Goal: Communication & Community: Participate in discussion

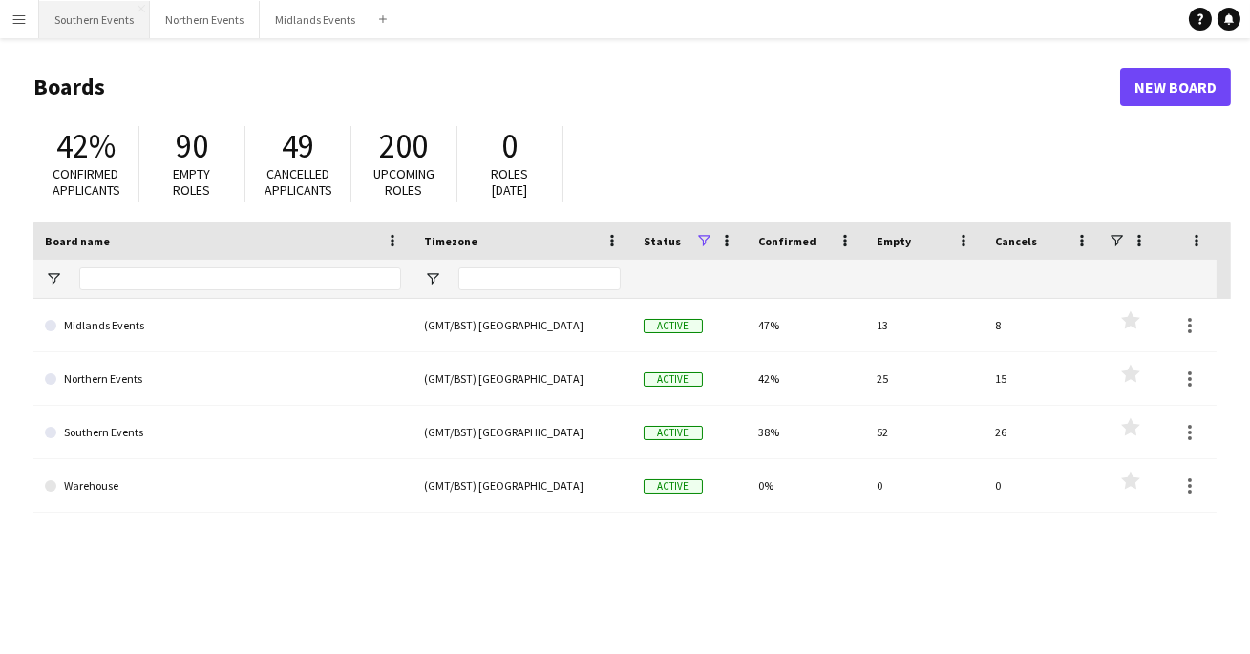
click at [122, 26] on button "Southern Events Close" at bounding box center [94, 19] width 111 height 37
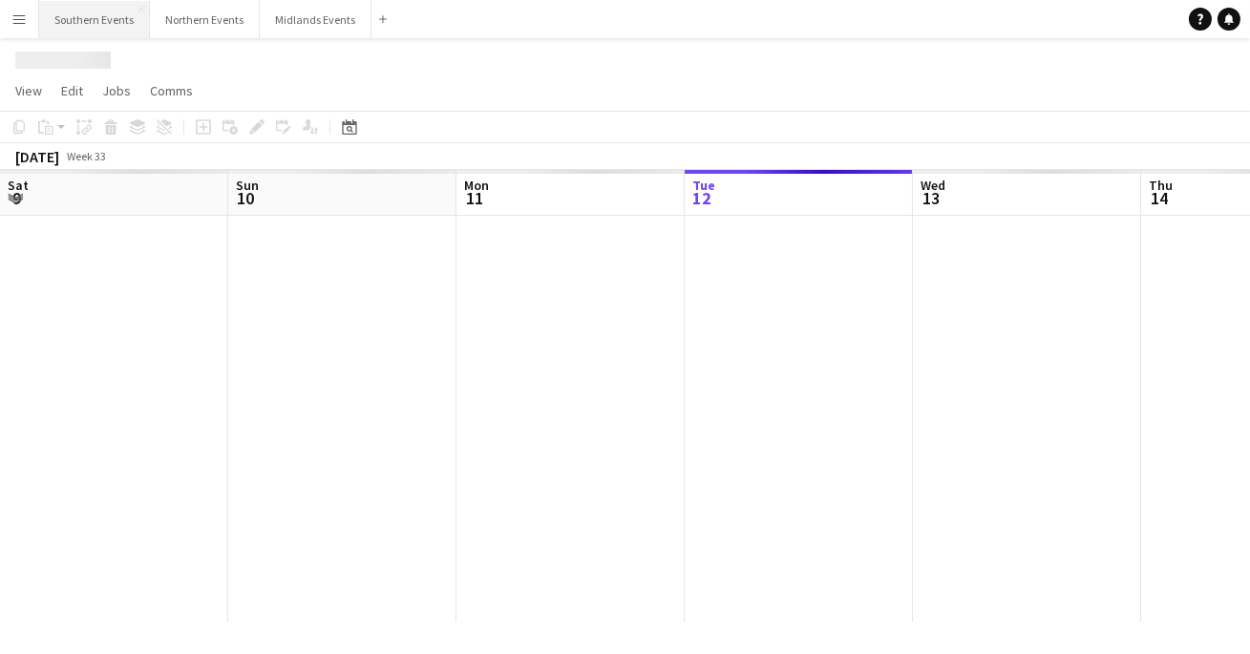
scroll to position [0, 457]
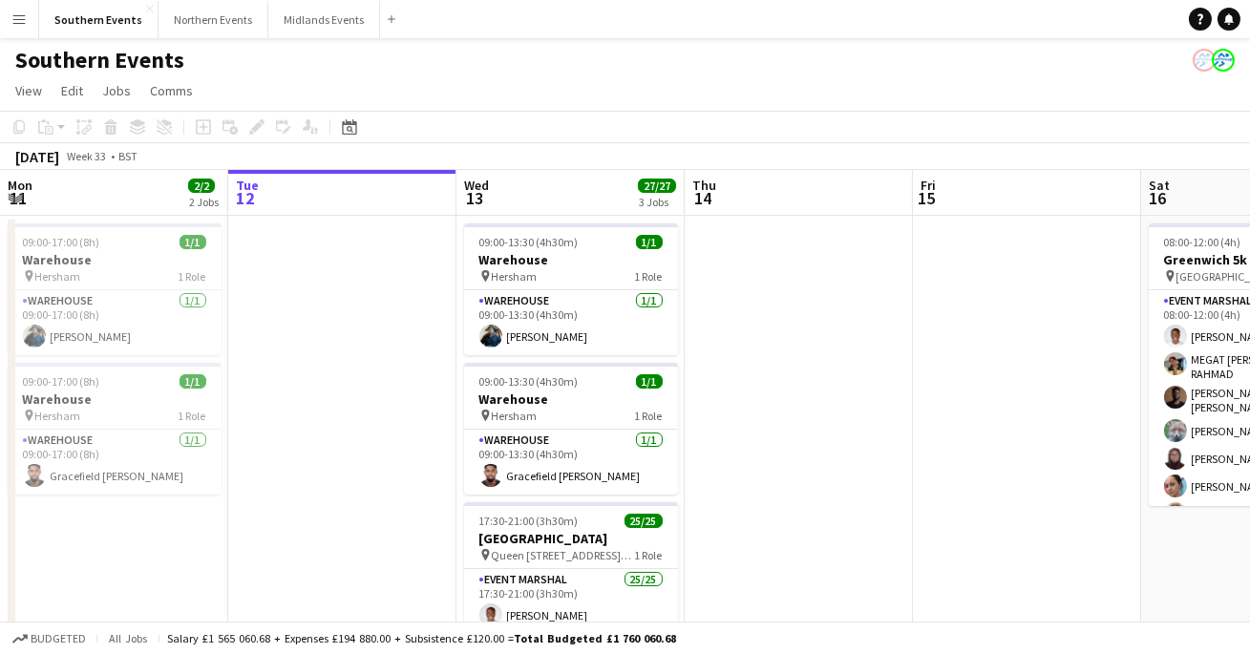
click at [18, 28] on button "Menu" at bounding box center [19, 19] width 38 height 38
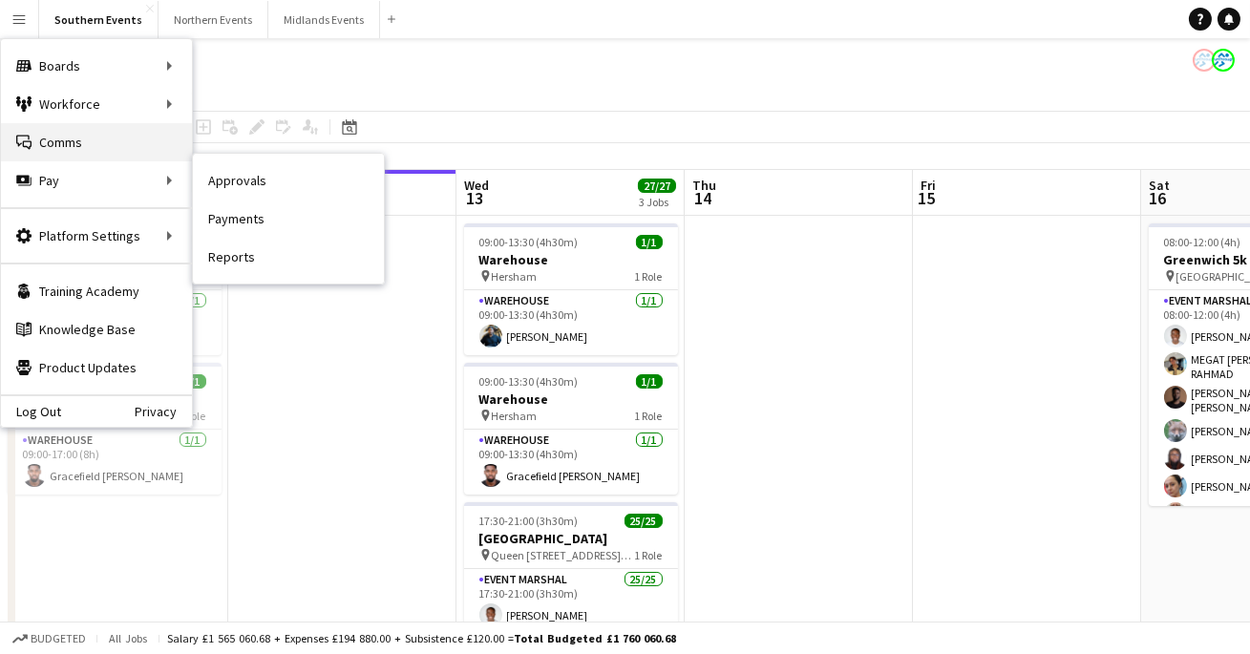
click at [117, 144] on link "Comms Comms" at bounding box center [96, 142] width 191 height 38
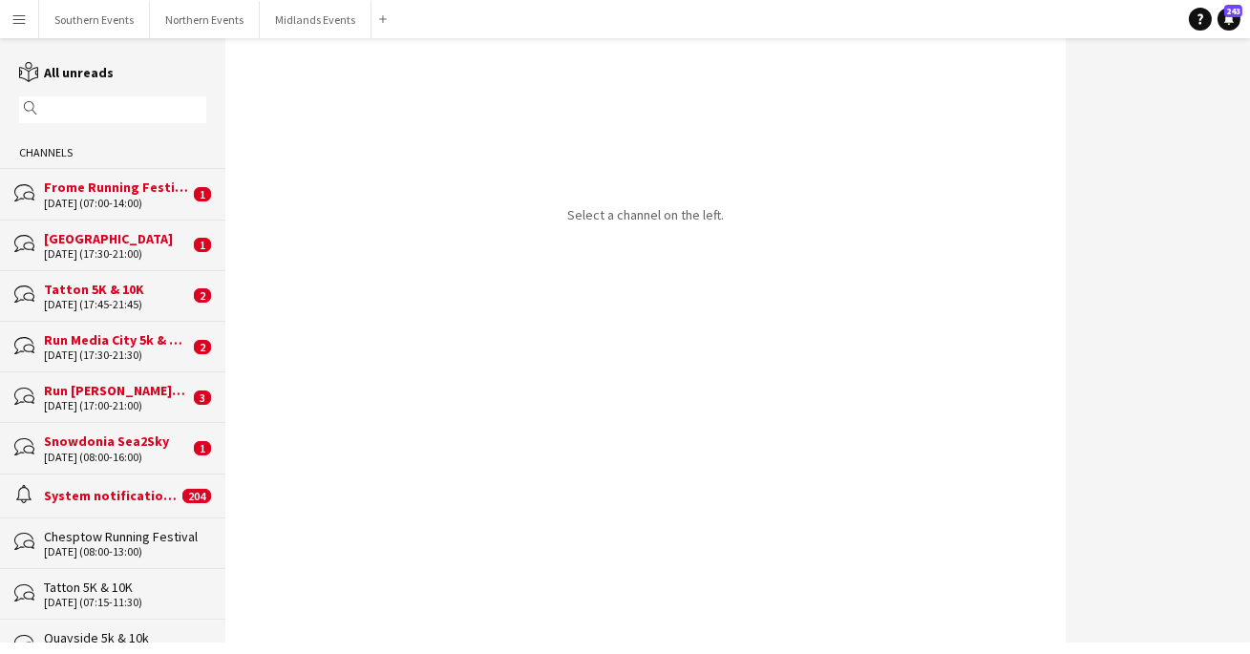
click at [117, 120] on div "magnifier" at bounding box center [112, 109] width 187 height 27
click at [117, 111] on input "text" at bounding box center [121, 109] width 159 height 17
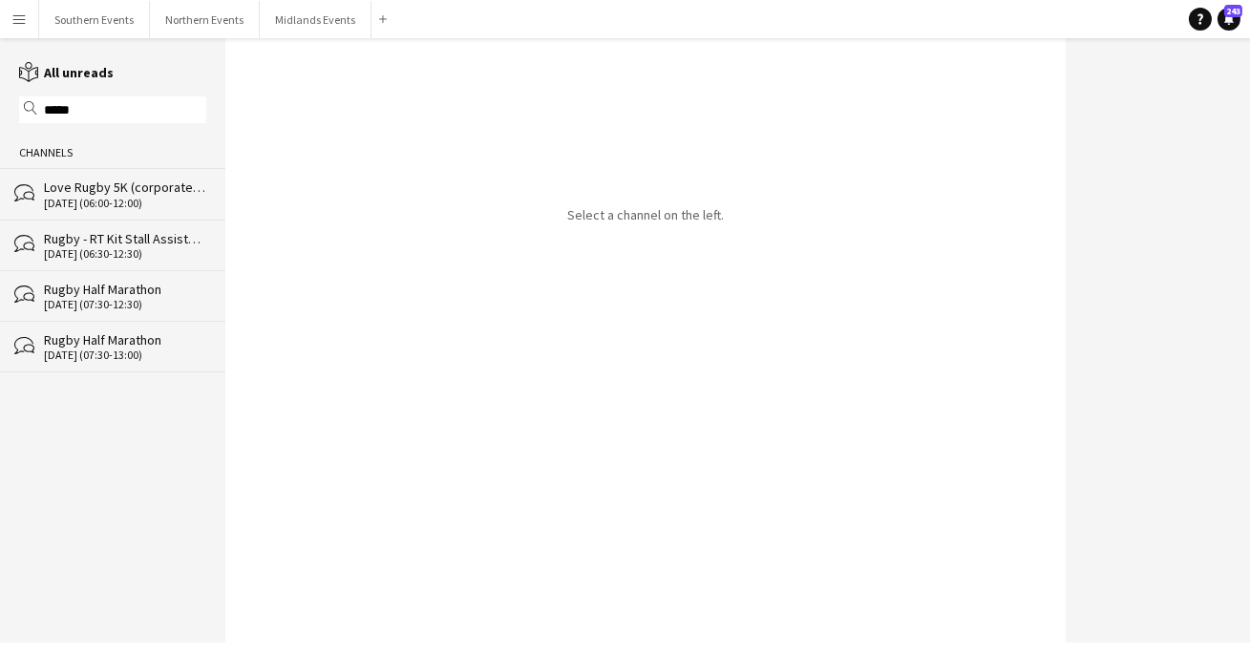
type input "*****"
click at [70, 182] on div "Love Rugby 5K (corporate) - Rugby [GEOGRAPHIC_DATA]" at bounding box center [125, 187] width 162 height 17
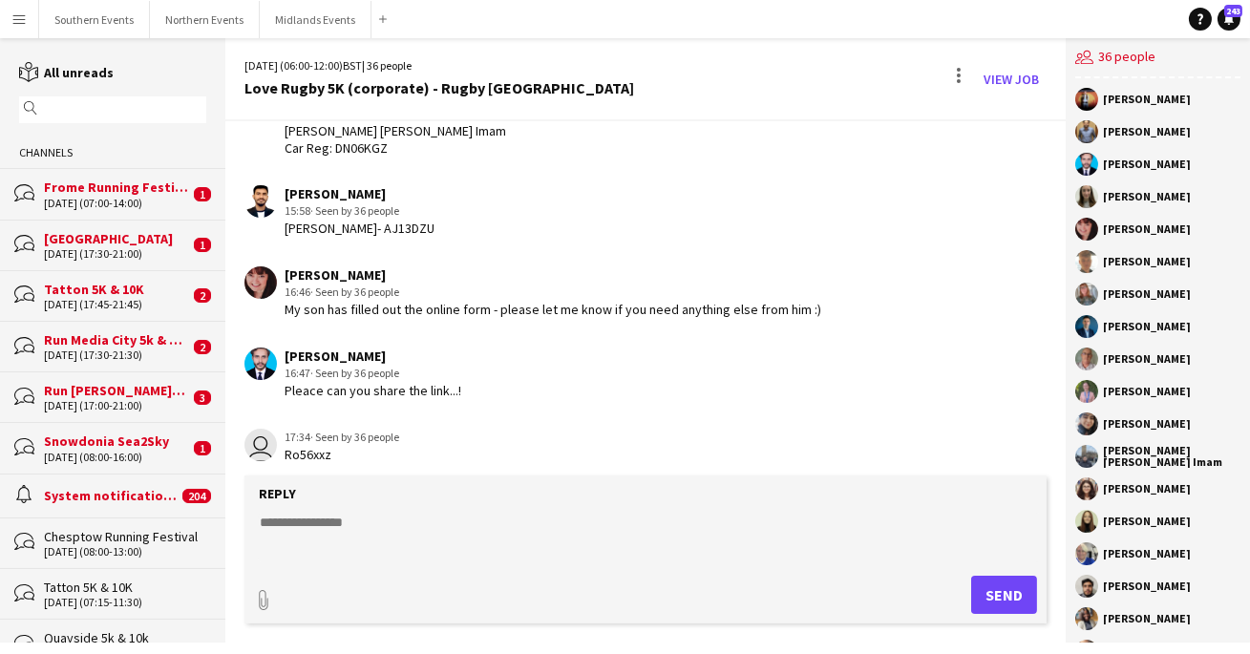
scroll to position [2978, 0]
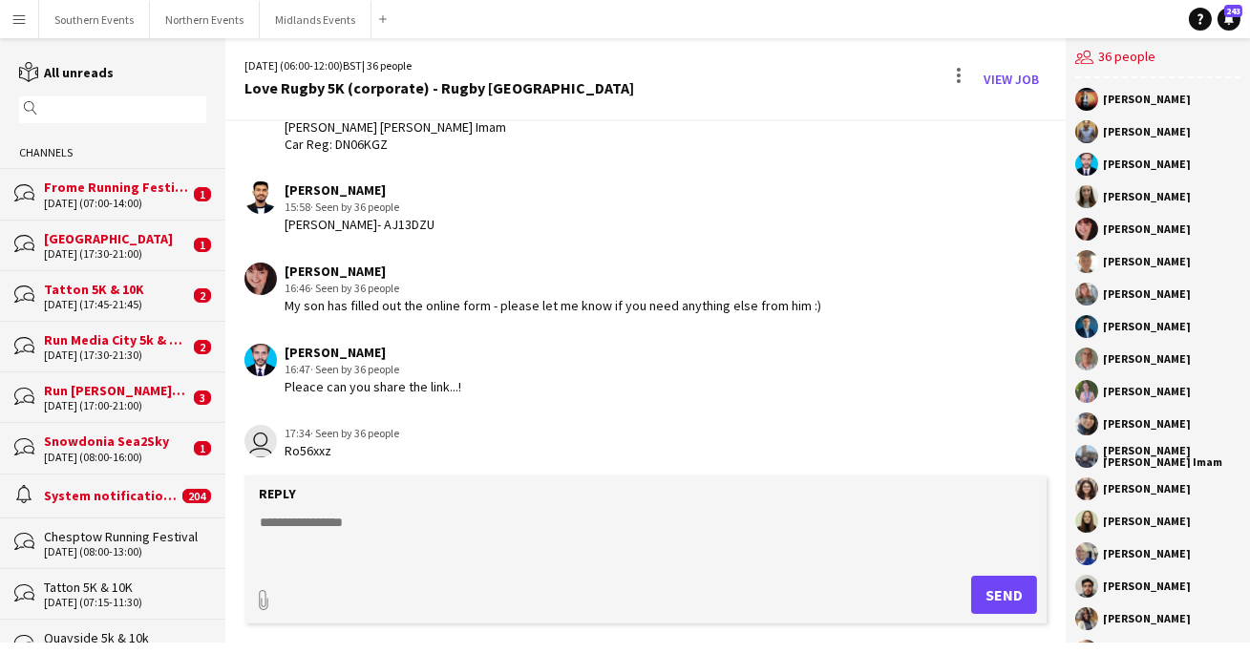
drag, startPoint x: 412, startPoint y: 221, endPoint x: 367, endPoint y: 222, distance: 44.9
click at [367, 222] on div "[PERSON_NAME] 15:58 · Seen by 36 people [PERSON_NAME]- AJ13DZU" at bounding box center [581, 207] width 672 height 53
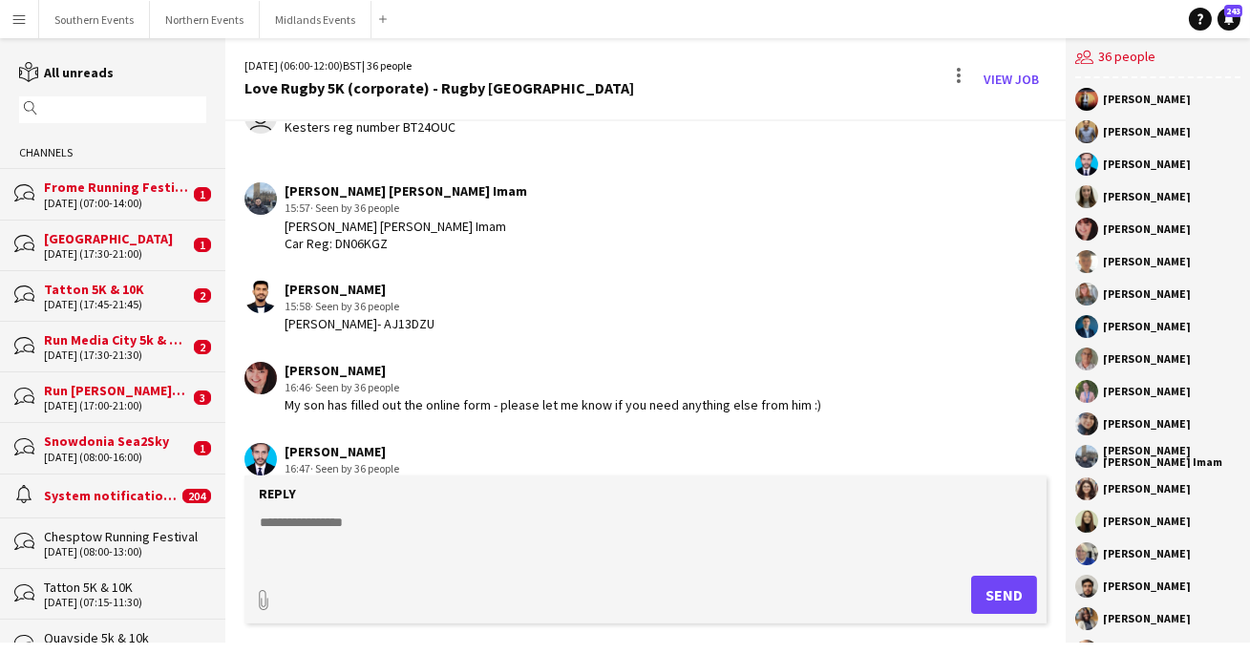
scroll to position [2876, 0]
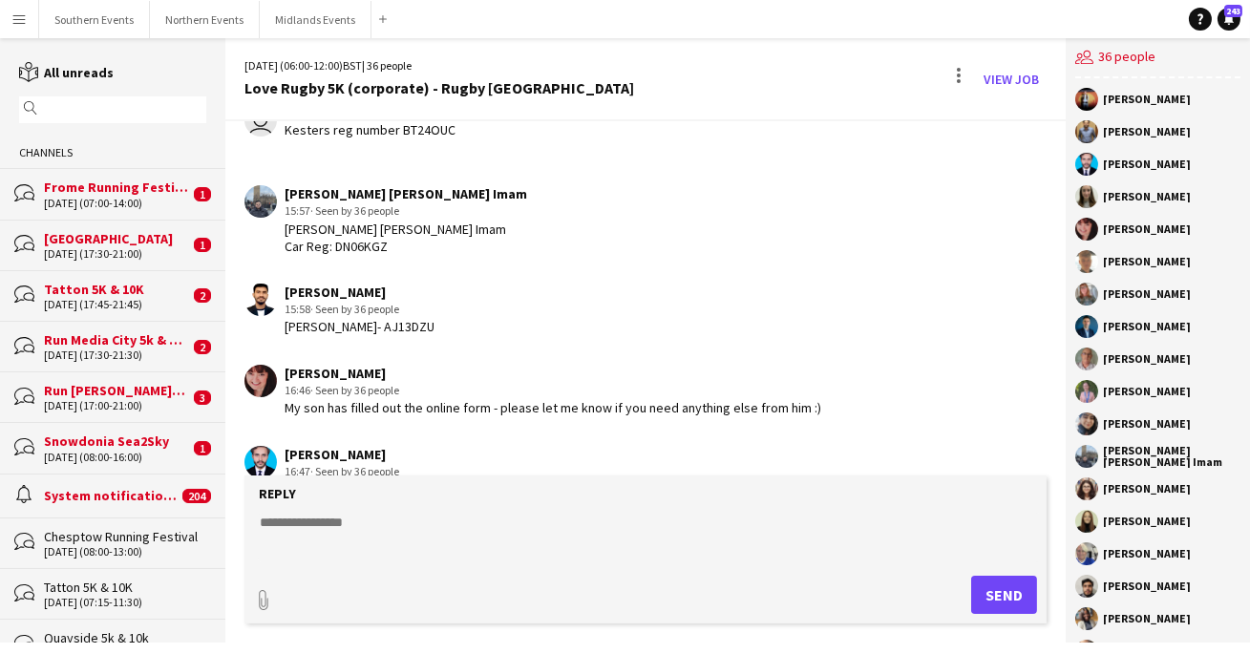
click at [450, 293] on div "[PERSON_NAME] 15:58 · Seen by 36 people [PERSON_NAME]- AJ13DZU" at bounding box center [581, 310] width 672 height 53
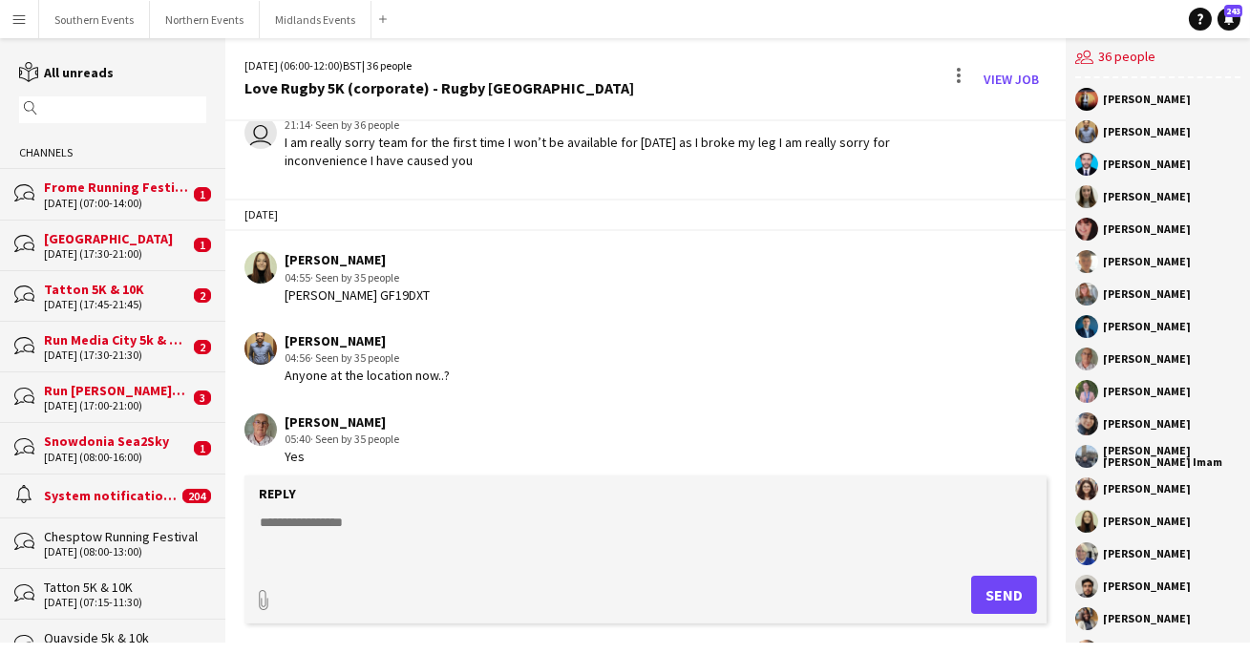
scroll to position [6078, 0]
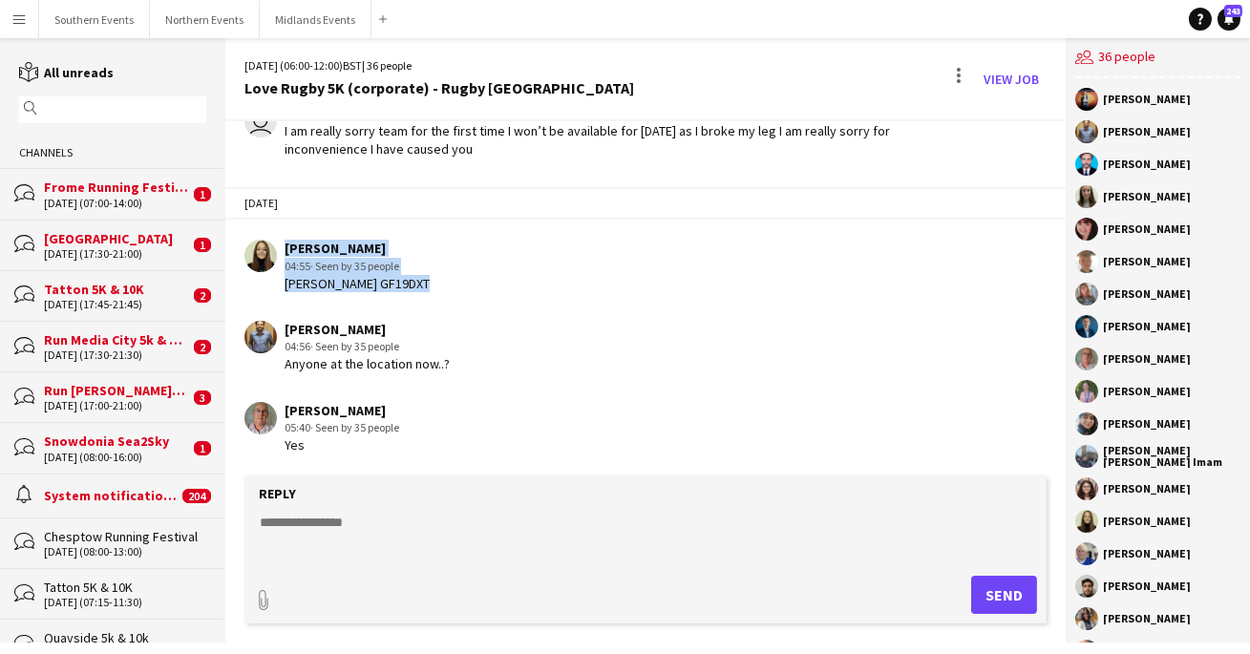
drag, startPoint x: 422, startPoint y: 263, endPoint x: 275, endPoint y: 232, distance: 150.2
click at [275, 240] on div "[PERSON_NAME] 04:55 · Seen by 35 people [PERSON_NAME] GF19DXT" at bounding box center [581, 266] width 672 height 53
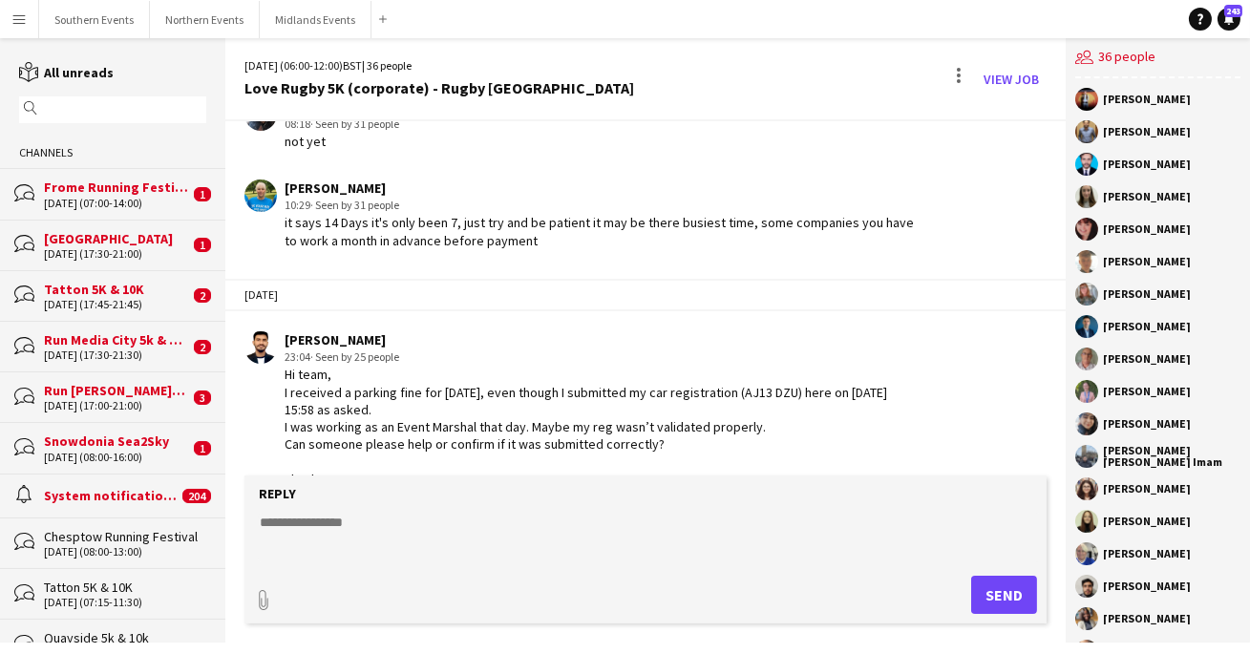
scroll to position [8999, 0]
